Goal: Information Seeking & Learning: Learn about a topic

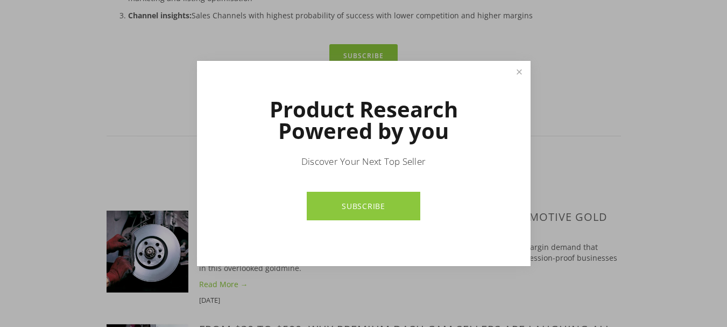
scroll to position [431, 0]
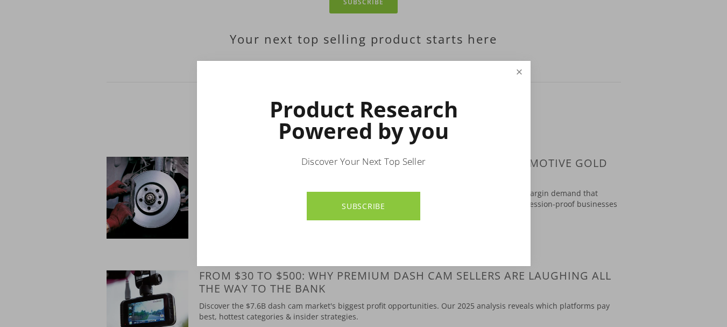
click at [519, 75] on link "Close" at bounding box center [519, 71] width 19 height 19
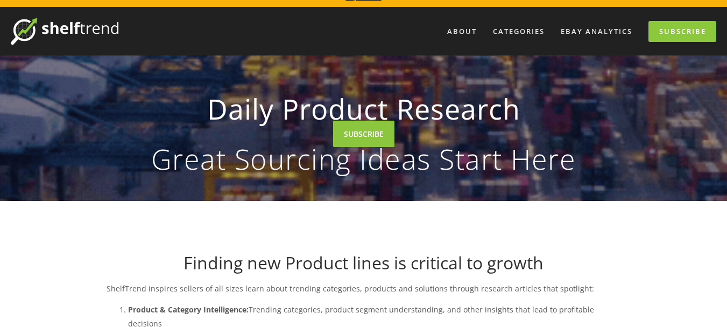
scroll to position [0, 0]
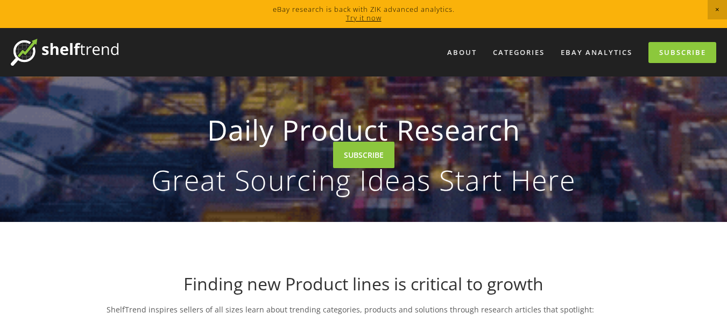
drag, startPoint x: 734, startPoint y: 100, endPoint x: 735, endPoint y: -4, distance: 103.9
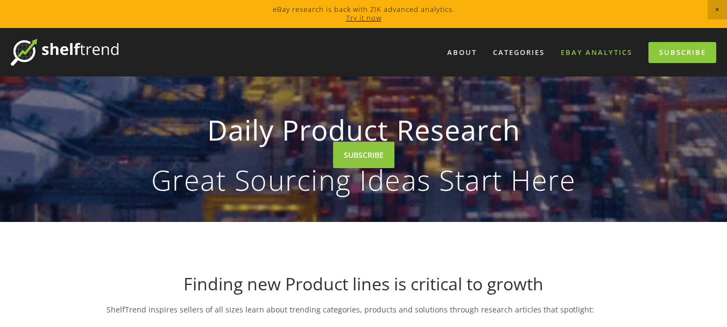
click at [600, 50] on link "eBay Analytics" at bounding box center [597, 53] width 86 height 18
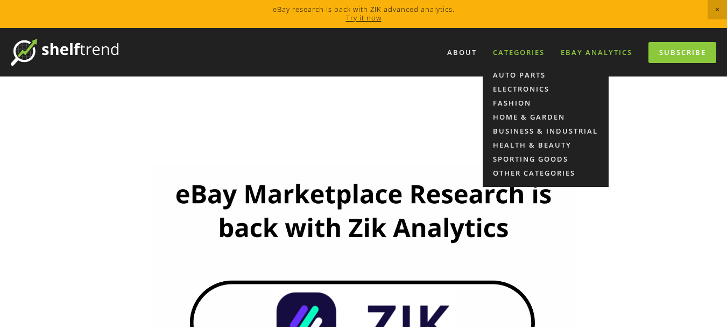
click at [524, 52] on div "Categories" at bounding box center [519, 53] width 66 height 18
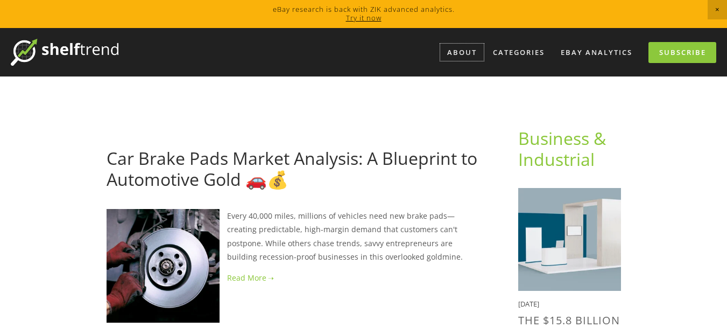
click at [468, 52] on link "About" at bounding box center [462, 53] width 44 height 18
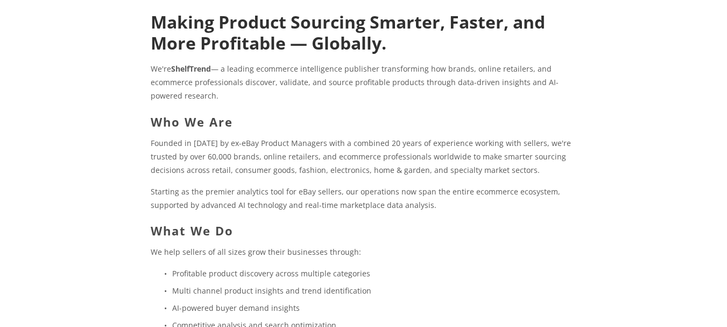
scroll to position [161, 0]
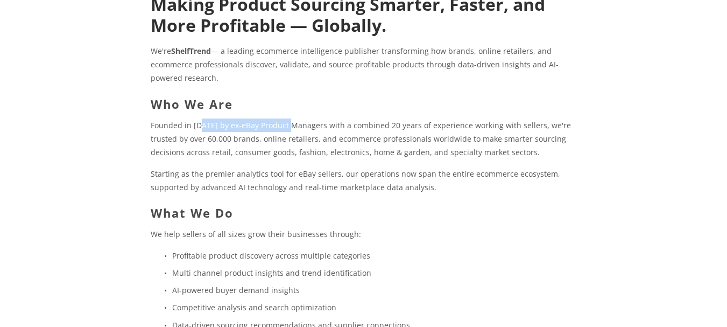
drag, startPoint x: 201, startPoint y: 128, endPoint x: 291, endPoint y: 129, distance: 89.4
click at [291, 129] on p "Founded in 2016 by ex-eBay Product Managers with a combined 20 years of experie…" at bounding box center [364, 138] width 426 height 41
click at [321, 133] on p "Founded in 2016 by ex-eBay Product Managers with a combined 20 years of experie…" at bounding box center [364, 138] width 426 height 41
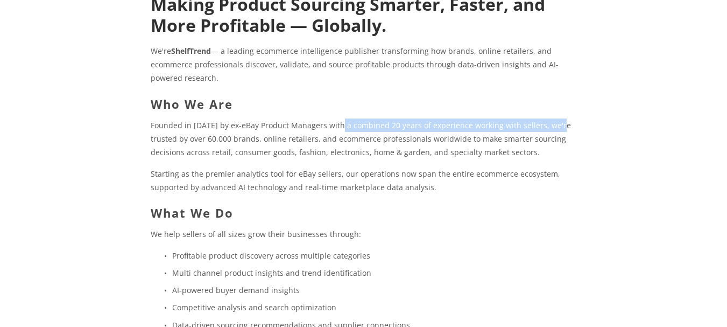
drag, startPoint x: 337, startPoint y: 121, endPoint x: 586, endPoint y: 132, distance: 248.9
click at [586, 132] on div "Making Product Sourcing Smarter, Faster, and More Profitable — Globally. We're …" at bounding box center [363, 223] width 533 height 477
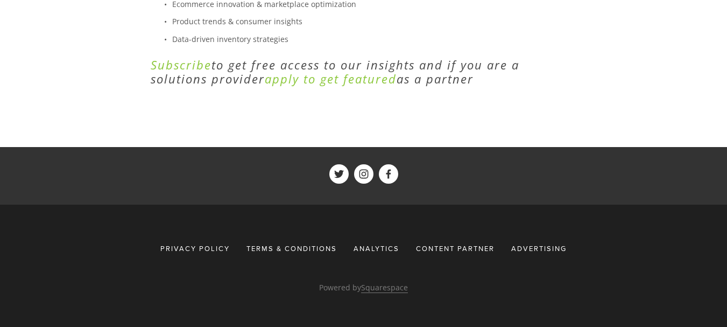
scroll to position [531, 0]
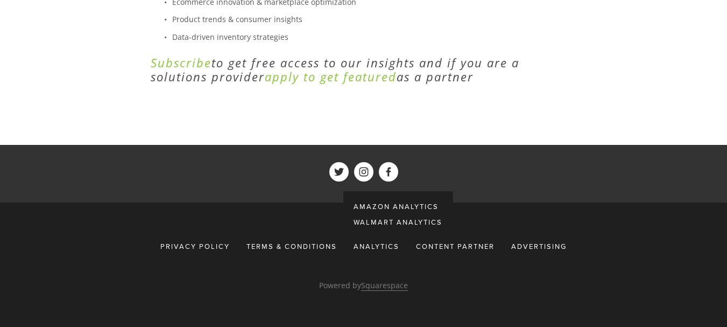
click at [391, 203] on span "Amazon Analytics" at bounding box center [396, 206] width 85 height 10
